Goal: Learn about a topic

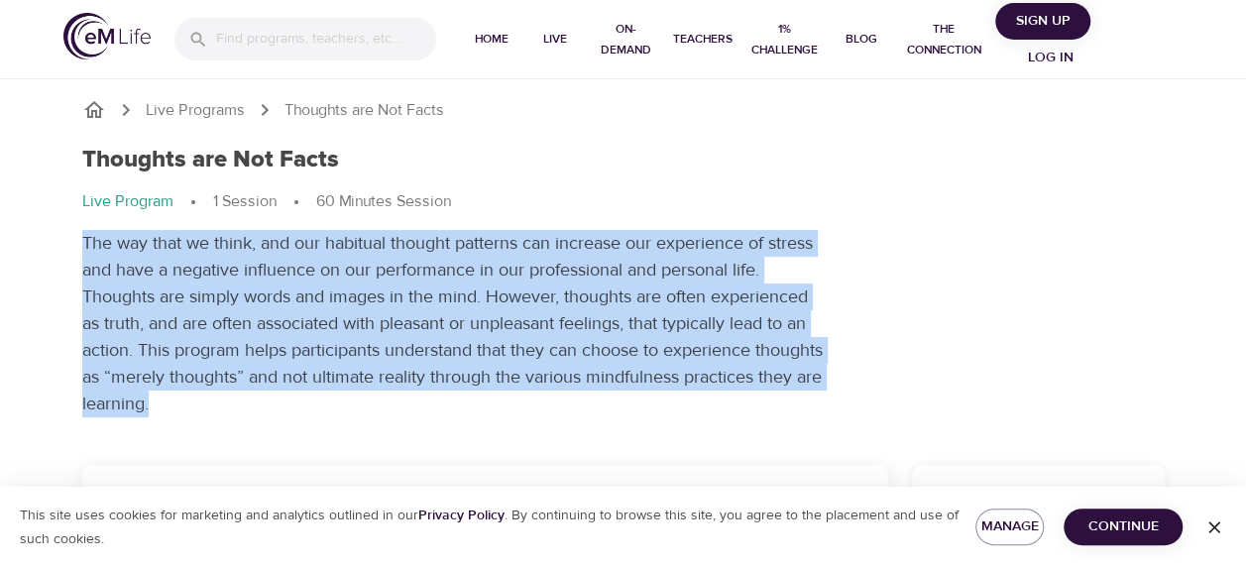
drag, startPoint x: 83, startPoint y: 236, endPoint x: 292, endPoint y: 397, distance: 263.7
click at [292, 397] on p "The way that we think, and our habitual thought patterns can increase our exper…" at bounding box center [453, 323] width 743 height 187
drag, startPoint x: 292, startPoint y: 397, endPoint x: 518, endPoint y: 422, distance: 227.5
click at [518, 422] on div "Thoughts are Not Facts Live Program 1 Session 60 Minutes Session The way that w…" at bounding box center [623, 281] width 1106 height 295
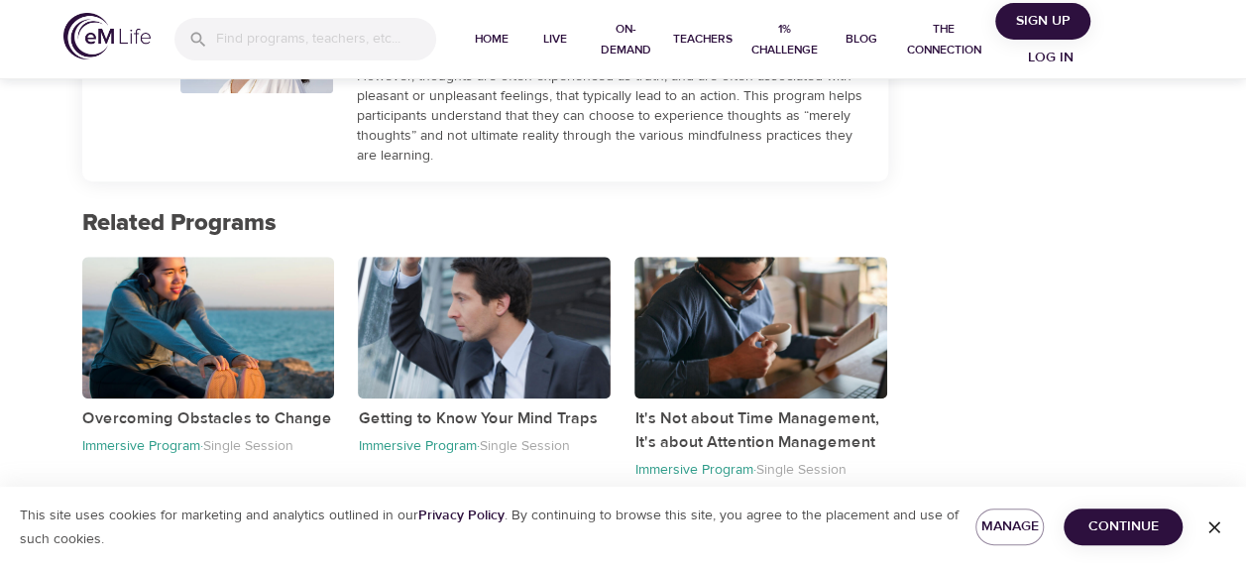
scroll to position [990, 0]
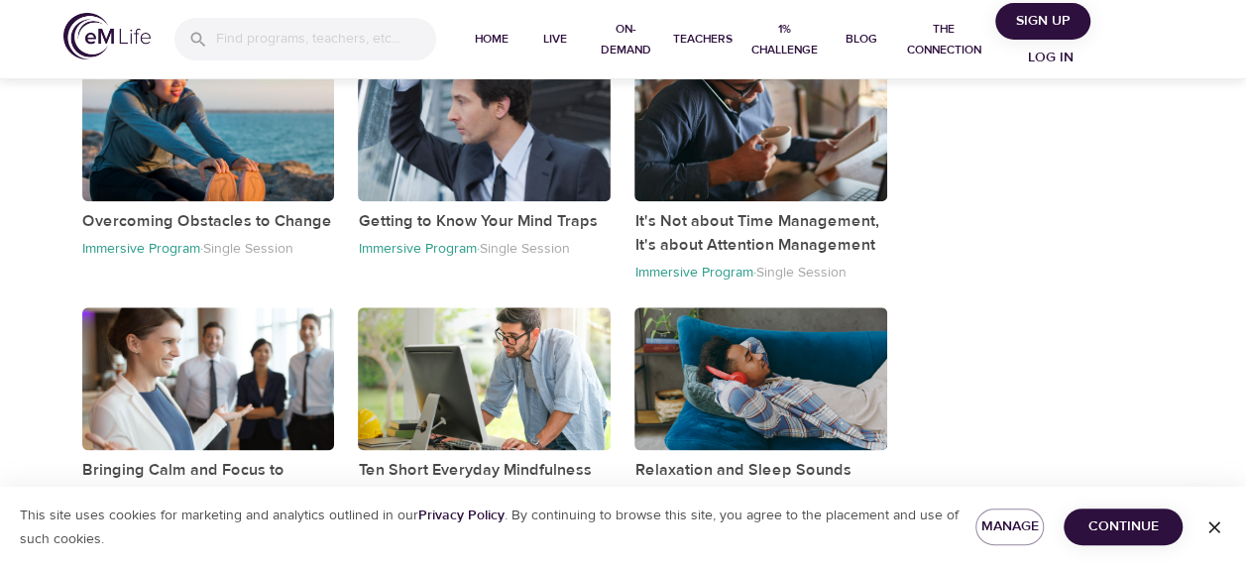
click at [1208, 527] on icon "button" at bounding box center [1214, 527] width 20 height 20
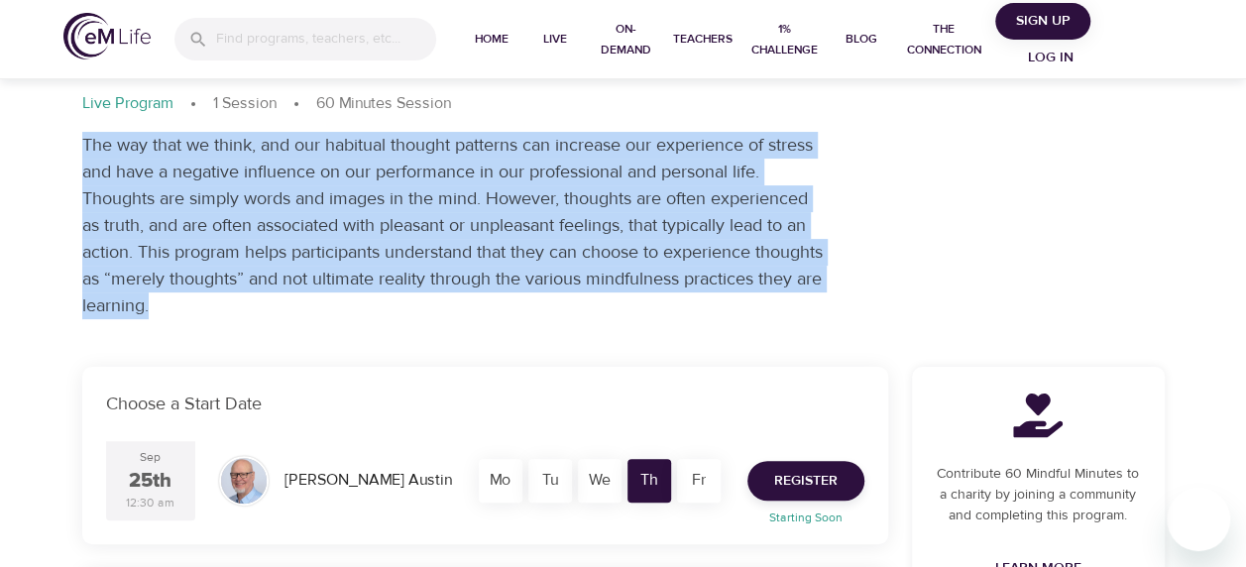
scroll to position [0, 0]
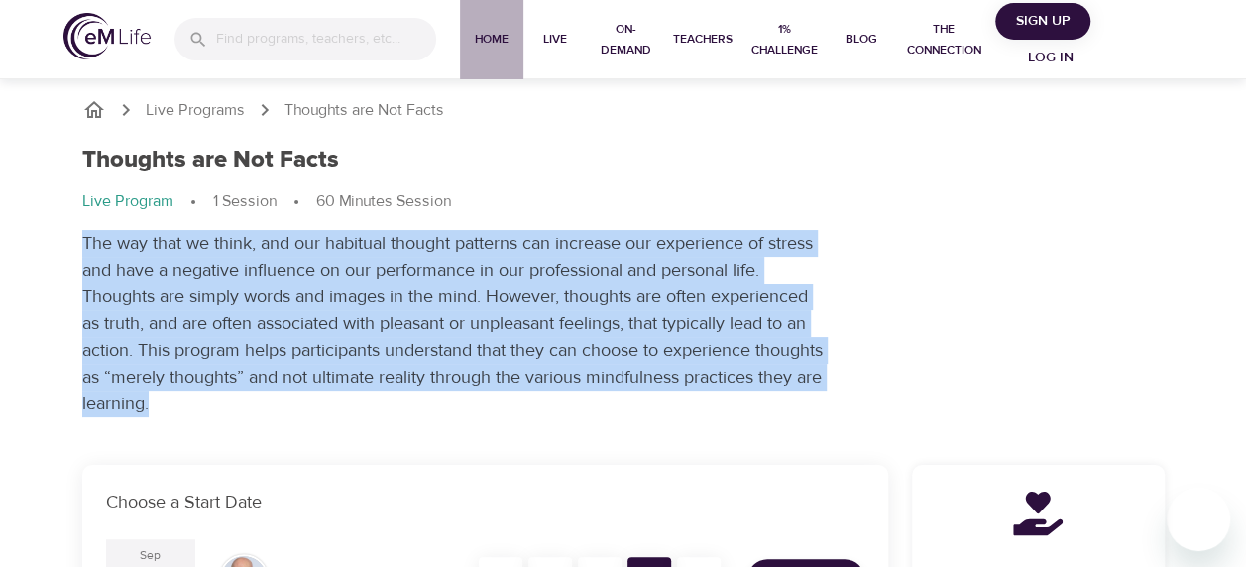
click at [486, 47] on span "Home" at bounding box center [492, 39] width 48 height 21
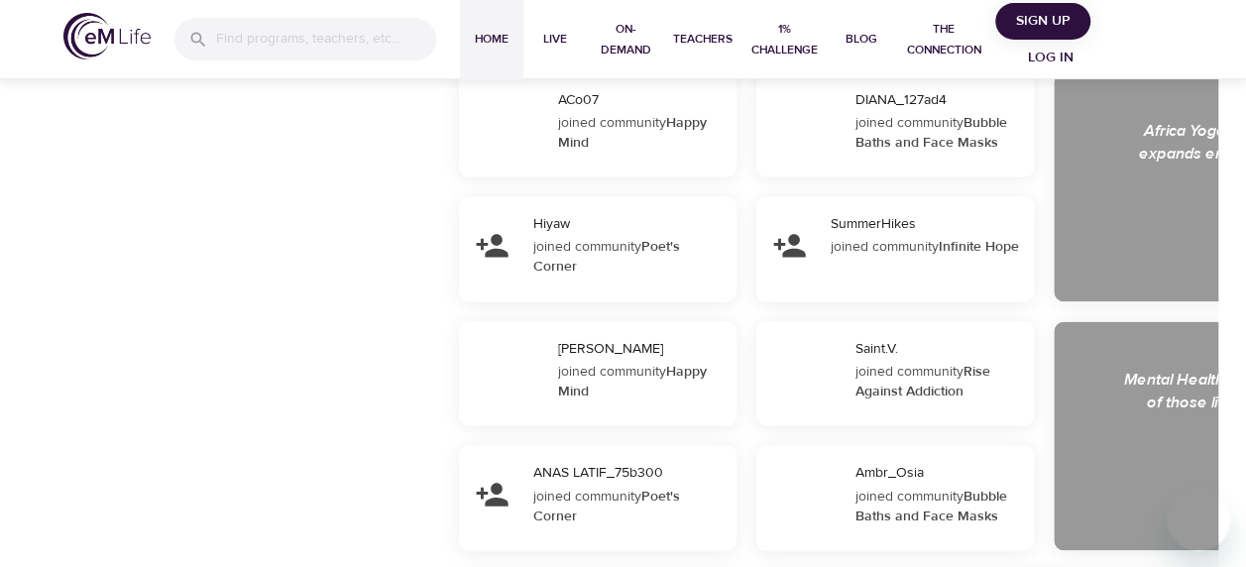
scroll to position [1289, 0]
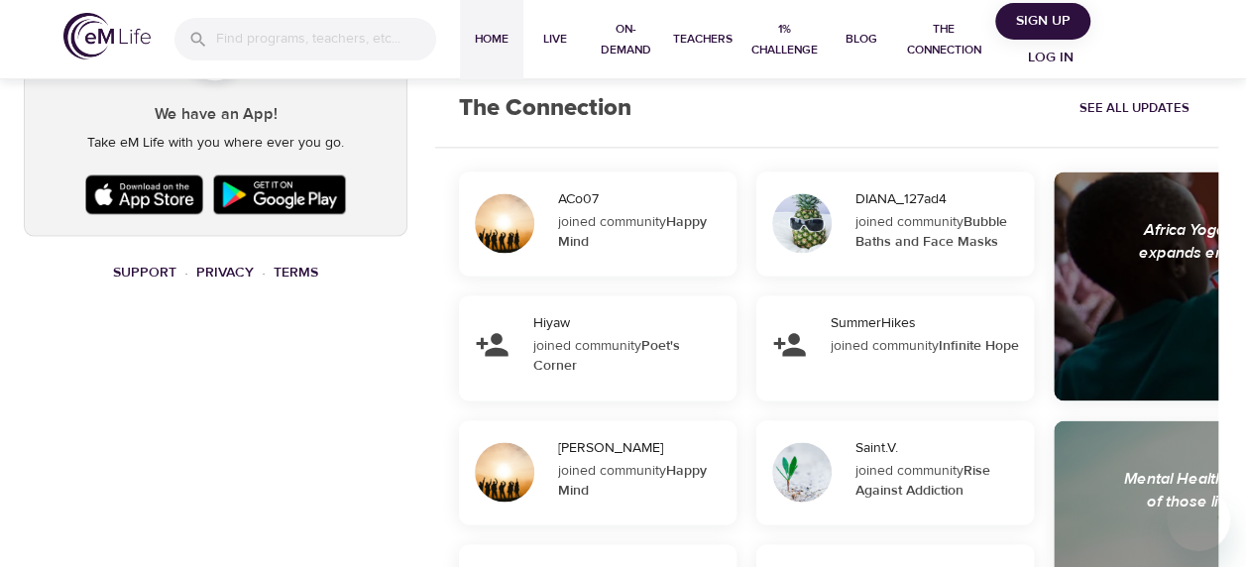
click at [134, 185] on img at bounding box center [144, 195] width 129 height 50
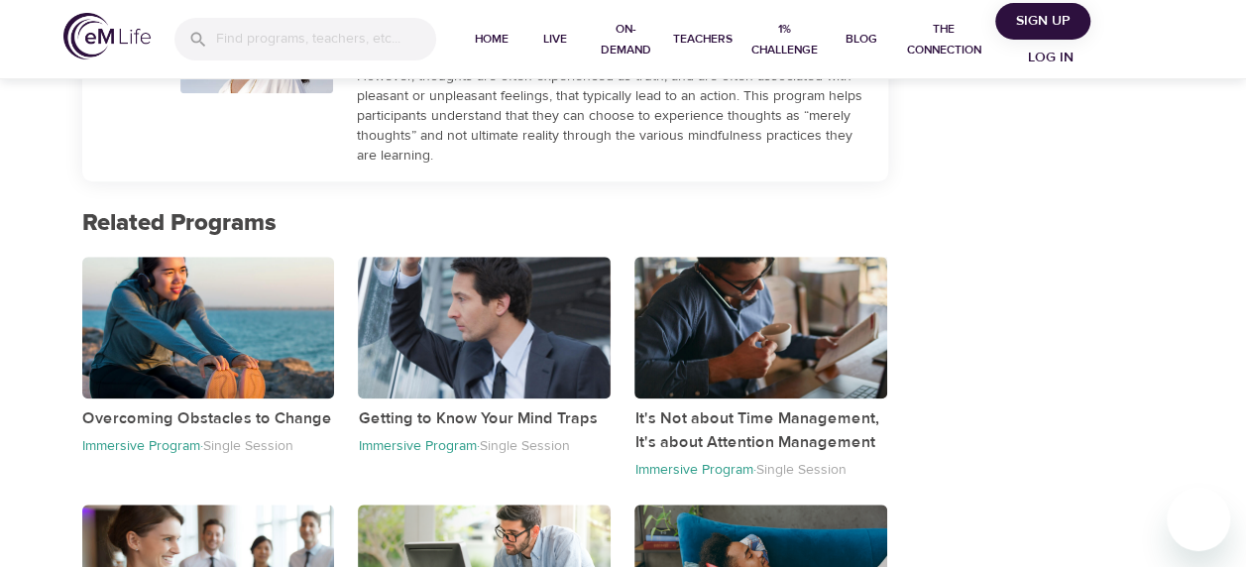
scroll to position [990, 0]
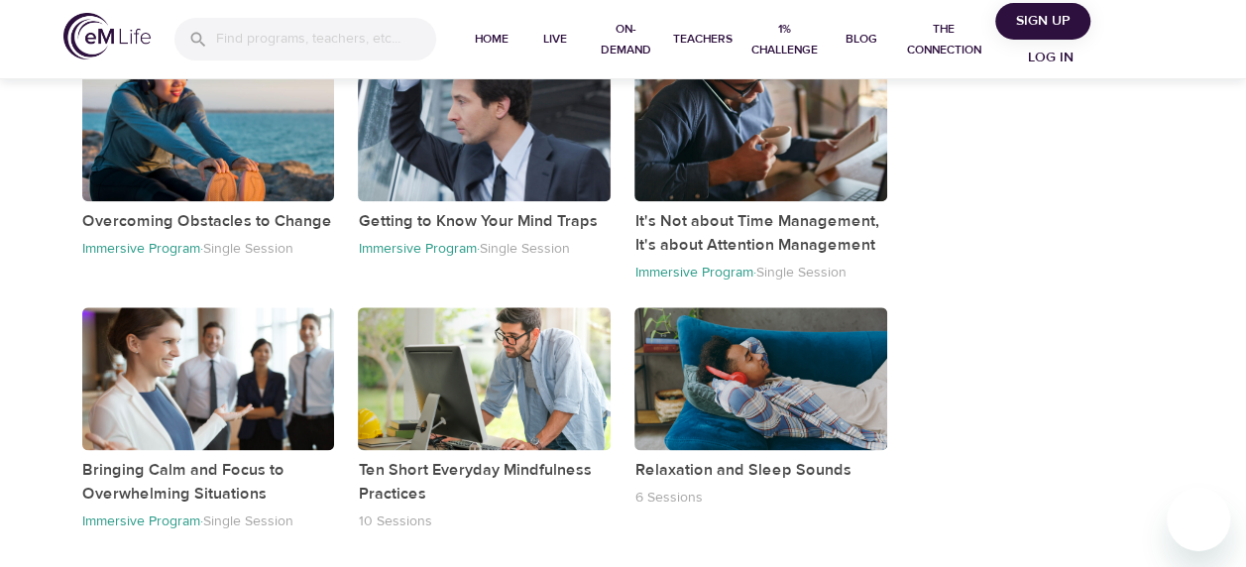
click at [1031, 337] on div "Contribute 60 Mindful Minutes to a charity by joining a community and completin…" at bounding box center [1038, 3] width 277 height 1129
